Goal: Transaction & Acquisition: Purchase product/service

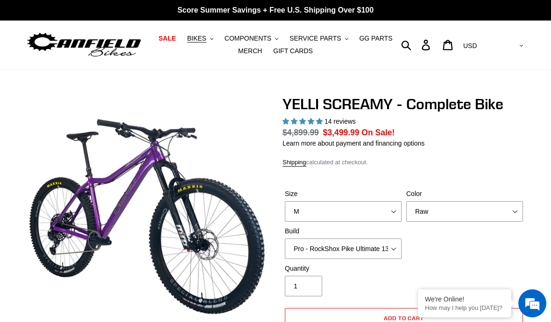
select select "highest-rating"
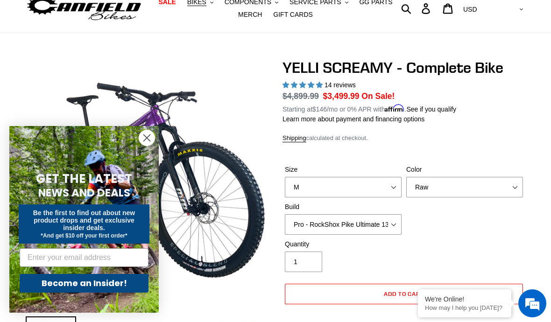
scroll to position [36, 0]
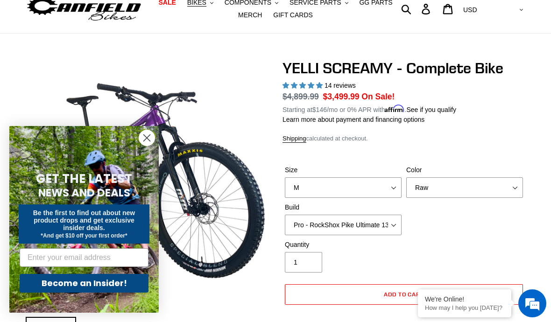
click at [142, 146] on circle "Close dialog" at bounding box center [146, 137] width 15 height 15
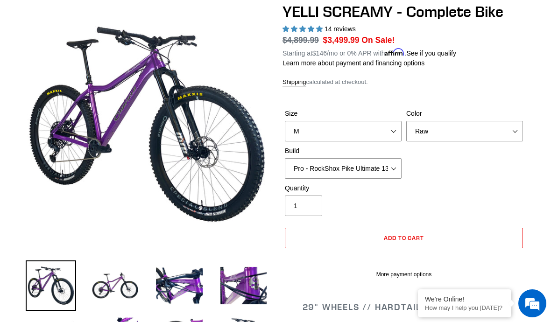
scroll to position [98, 0]
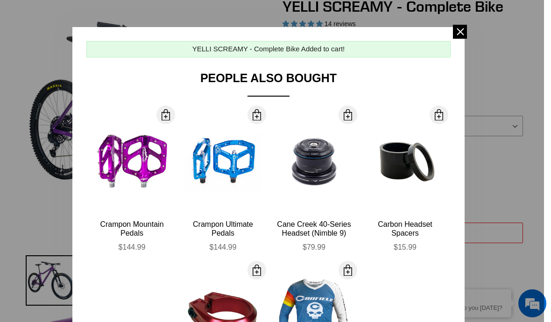
click at [10, 137] on div at bounding box center [275, 161] width 551 height 322
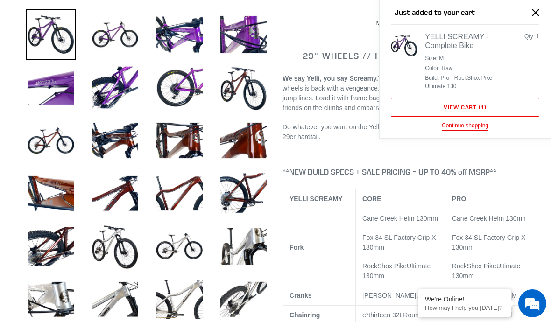
scroll to position [344, 0]
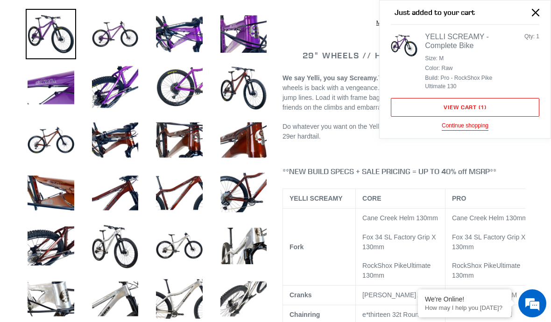
click at [110, 241] on img at bounding box center [115, 246] width 50 height 50
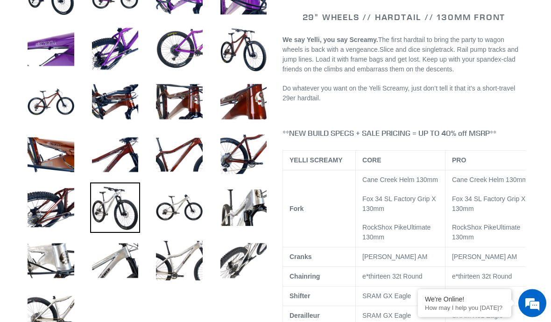
scroll to position [383, 0]
click at [241, 260] on img at bounding box center [244, 261] width 50 height 50
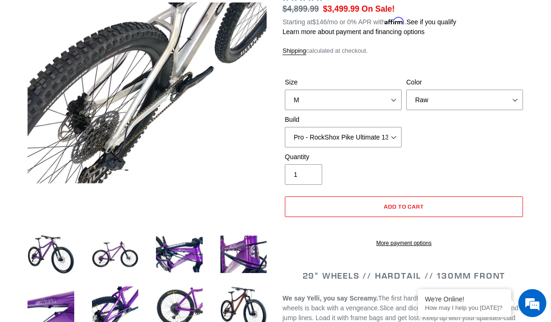
scroll to position [124, 0]
click at [34, 242] on img at bounding box center [51, 254] width 50 height 50
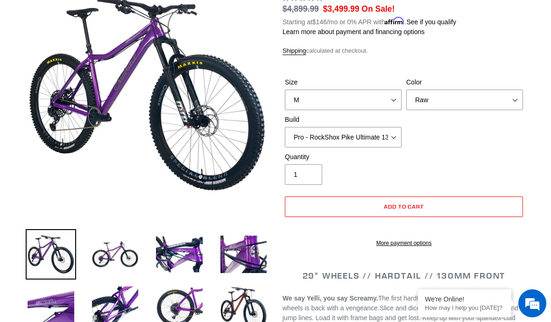
click at [35, 248] on img at bounding box center [51, 254] width 50 height 50
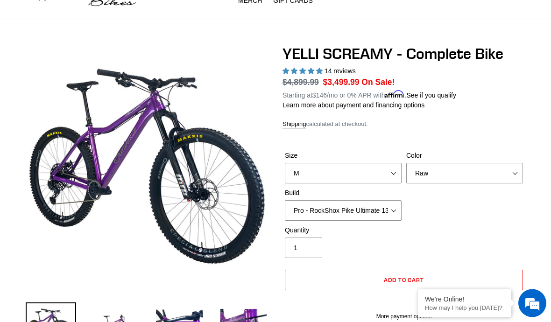
scroll to position [49, 0]
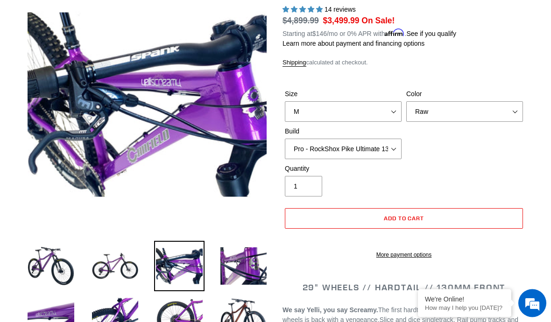
scroll to position [112, 0]
click at [244, 273] on img at bounding box center [244, 266] width 50 height 50
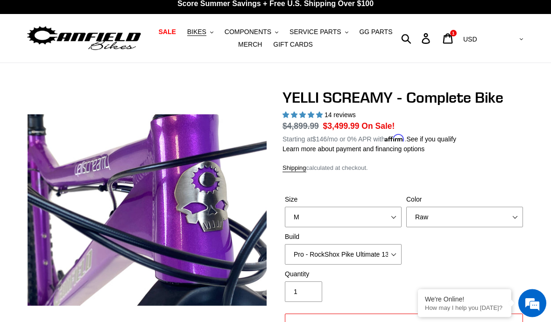
scroll to position [0, 0]
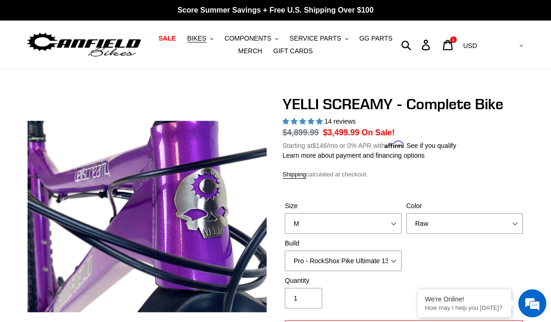
click at [201, 39] on span "BIKES" at bounding box center [196, 39] width 19 height 8
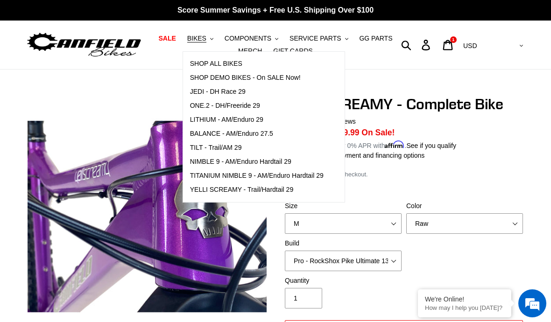
click at [200, 193] on span "YELLI SCREAMY - Trail/Hardtail 29" at bounding box center [242, 190] width 104 height 8
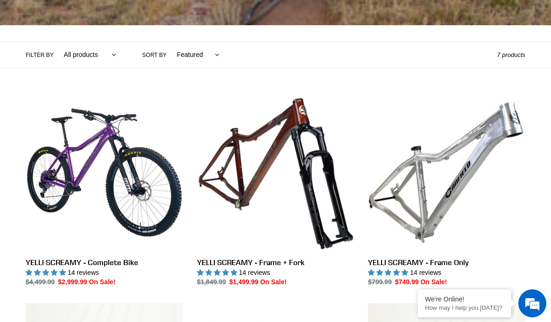
scroll to position [185, 0]
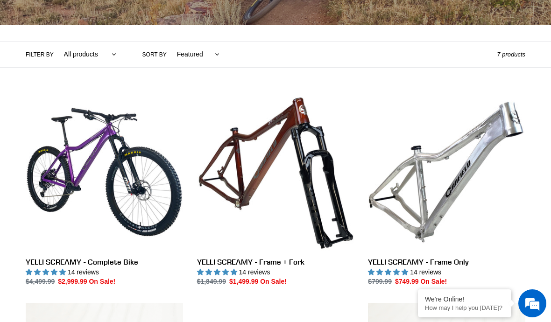
click at [470, 178] on link "YELLI SCREAMY - Frame Only" at bounding box center [446, 189] width 157 height 193
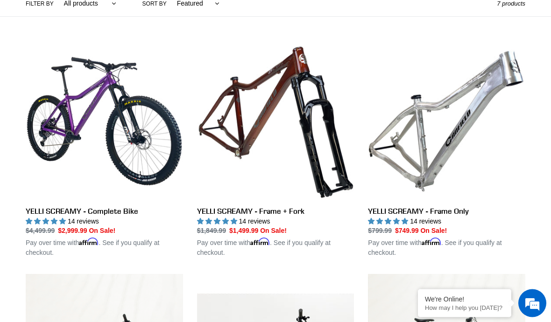
scroll to position [233, 0]
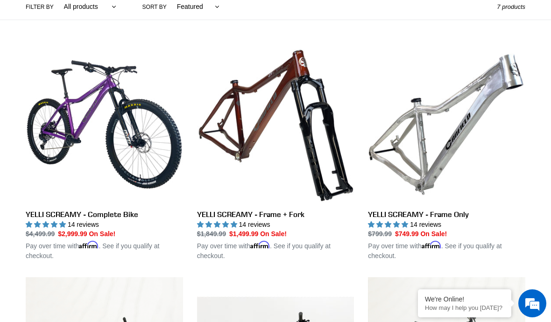
click at [223, 212] on link "YELLI SCREAMY - Frame + Fork" at bounding box center [275, 153] width 157 height 215
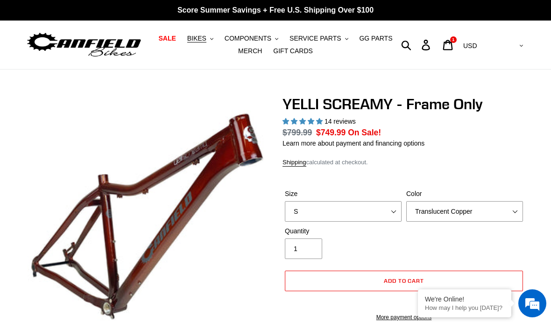
select select "highest-rating"
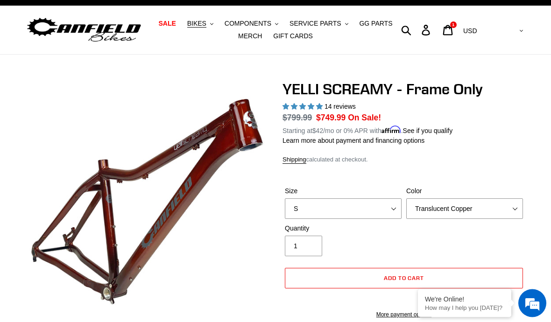
scroll to position [15, 0]
click at [382, 211] on select "S M L XL" at bounding box center [343, 208] width 117 height 21
select select "M"
click at [475, 206] on select "Translucent Copper Purple Haze Raw" at bounding box center [464, 208] width 117 height 21
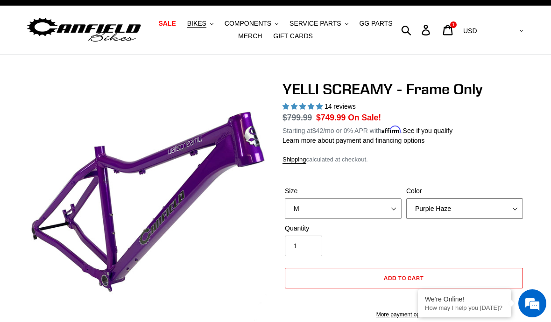
click at [487, 208] on select "Translucent Copper Purple Haze Raw" at bounding box center [464, 208] width 117 height 21
select select "Raw"
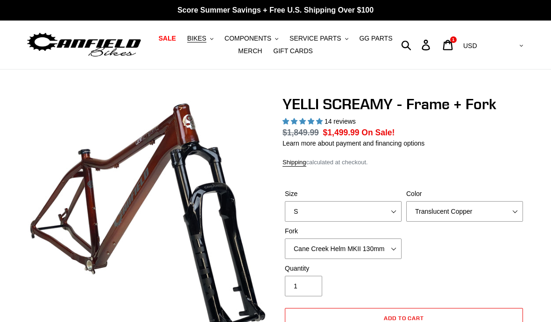
select select "highest-rating"
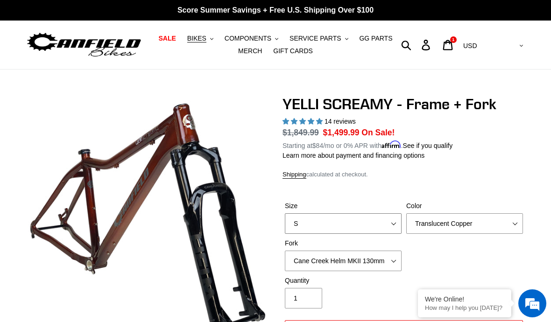
click at [367, 213] on select "S M L XL" at bounding box center [343, 223] width 117 height 21
select select "M"
click at [461, 224] on select "Translucent Copper Purple Haze Raw" at bounding box center [464, 223] width 117 height 21
select select "Purple Haze"
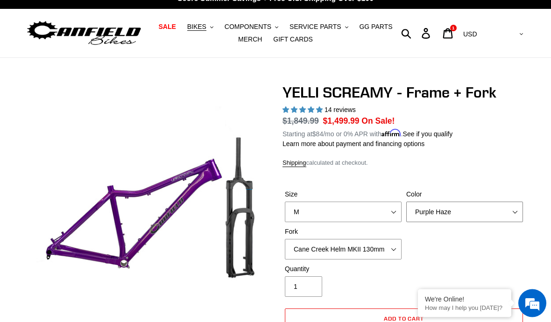
scroll to position [12, 0]
click at [384, 248] on select "Cane Creek Helm MKII 130mm Fox 34 SL Factory Grip X 130mm RockShox Pike Ultimat…" at bounding box center [343, 249] width 117 height 21
click at [376, 253] on select "Cane Creek Helm MKII 130mm Fox 34 SL Factory Grip X 130mm RockShox Pike Ultimat…" at bounding box center [343, 249] width 117 height 21
select select "RockShox Pike Ultimate 130mm"
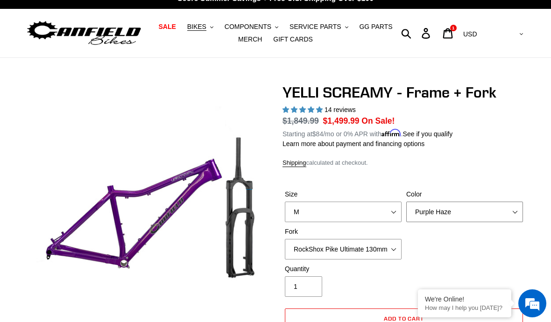
click at [426, 210] on select "Translucent Copper Purple Haze Raw" at bounding box center [464, 212] width 117 height 21
select select "Translucent Copper"
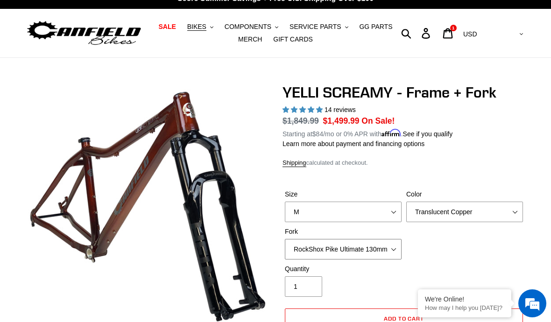
click at [379, 246] on select "Cane Creek Helm MKII 130mm Fox 34 SL Factory Grip X 130mm RockShox Pike Ultimat…" at bounding box center [343, 249] width 117 height 21
select select "Fox 34 SL Factory Grip X 130mm"
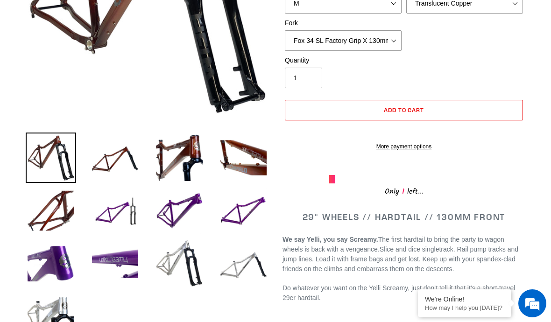
click at [176, 260] on img at bounding box center [179, 264] width 50 height 50
